Goal: Task Accomplishment & Management: Complete application form

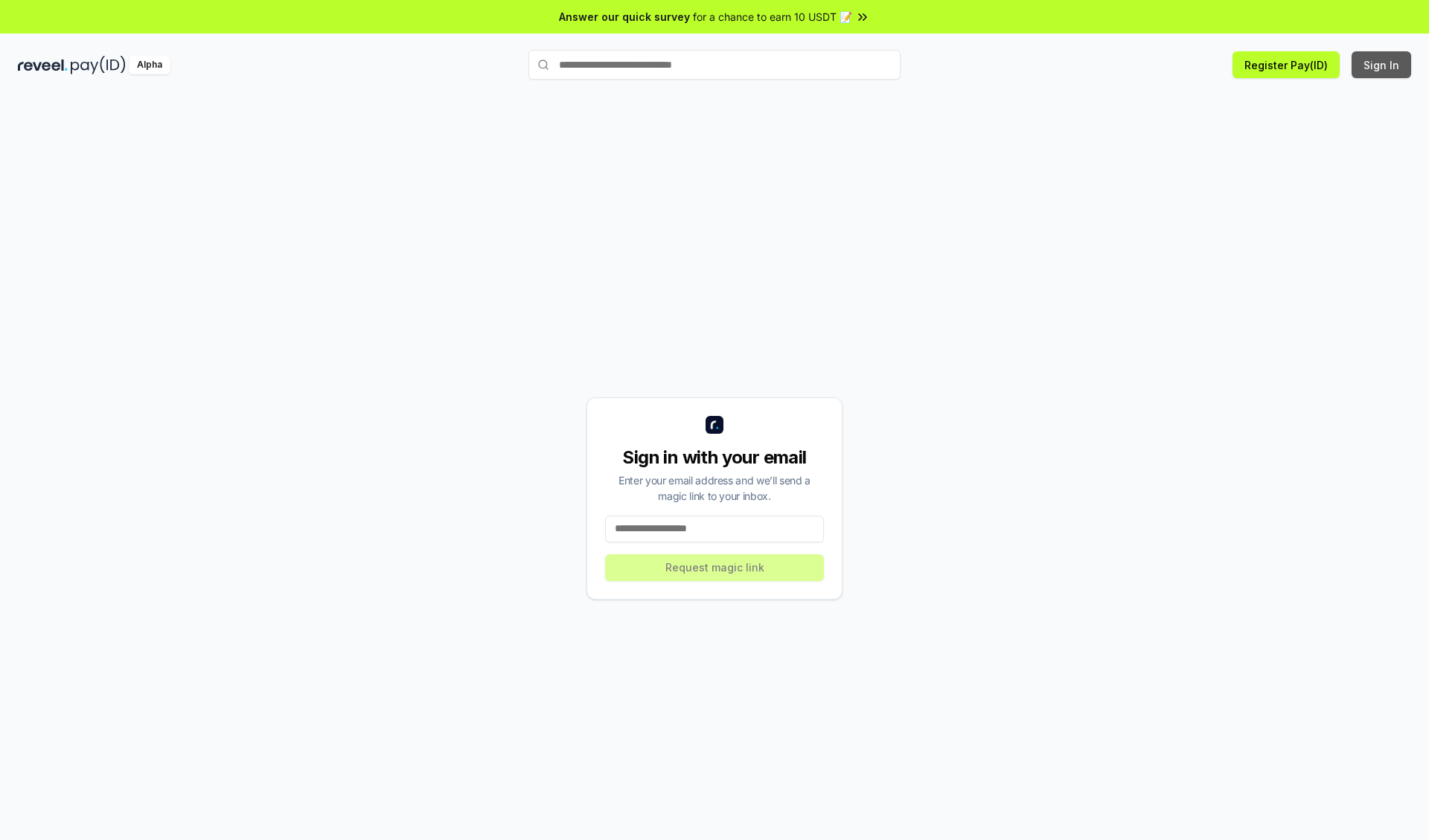
click at [1381, 64] on button "Sign In" at bounding box center [1381, 64] width 59 height 27
type input "**********"
click at [714, 567] on button "Request magic link" at bounding box center [714, 567] width 219 height 27
